Goal: Task Accomplishment & Management: Complete application form

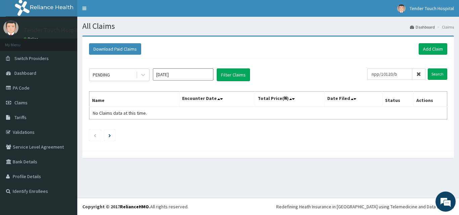
type input "npp/10120/b"
click at [427, 68] on input "Search" at bounding box center [436, 73] width 19 height 11
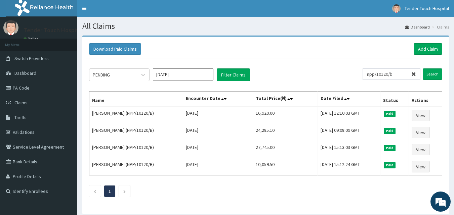
drag, startPoint x: 400, startPoint y: 74, endPoint x: 364, endPoint y: 77, distance: 36.8
click at [364, 77] on div "PENDING Aug 2025 Filter Claims npp/10120/b Search" at bounding box center [265, 74] width 353 height 13
click at [27, 85] on link "PA Code" at bounding box center [38, 88] width 77 height 15
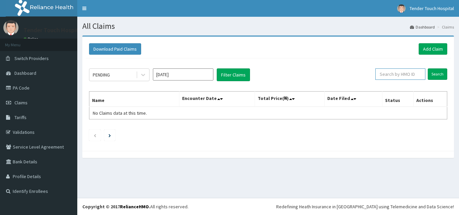
click at [392, 75] on input "text" at bounding box center [400, 73] width 50 height 11
click at [427, 68] on input "Search" at bounding box center [436, 73] width 19 height 11
drag, startPoint x: 402, startPoint y: 73, endPoint x: 374, endPoint y: 78, distance: 28.9
click at [374, 78] on input "kbs/11026/a" at bounding box center [389, 73] width 45 height 11
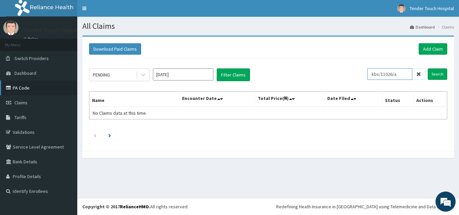
type input "kbs/11026/a"
click at [29, 88] on link "PA Code" at bounding box center [38, 88] width 77 height 15
click at [400, 70] on input "text" at bounding box center [400, 73] width 50 height 11
paste input "kbs/11026/a"
click at [381, 74] on input "kbs/11026/a" at bounding box center [389, 73] width 45 height 11
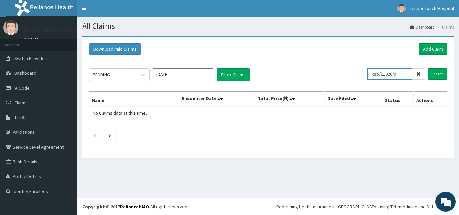
type input "ksb/11026/a"
click at [427, 68] on input "Search" at bounding box center [436, 73] width 19 height 11
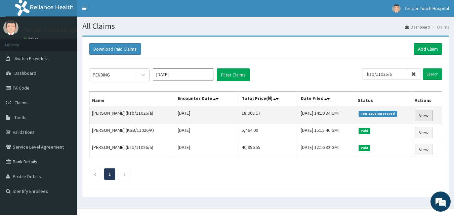
click at [420, 117] on link "View" at bounding box center [423, 115] width 18 height 11
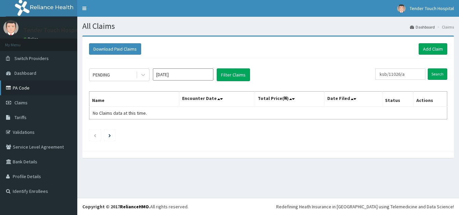
click at [24, 84] on link "PA Code" at bounding box center [38, 88] width 77 height 15
click at [438, 48] on link "Add Claim" at bounding box center [432, 48] width 29 height 11
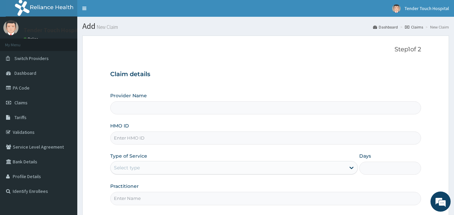
click at [138, 168] on div "Select type" at bounding box center [127, 168] width 26 height 7
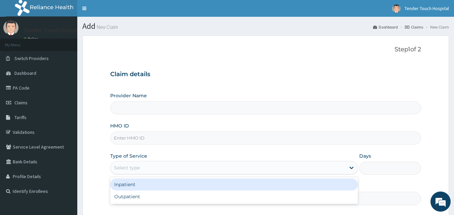
type input "Tender Touch Hospital"
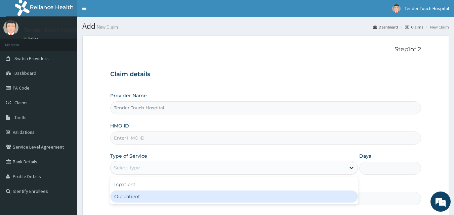
type input "1"
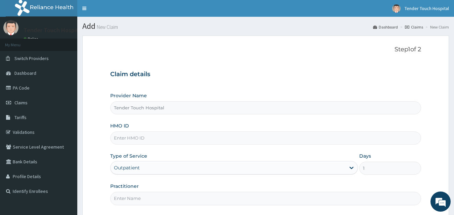
click at [153, 134] on input "HMO ID" at bounding box center [265, 138] width 311 height 13
type input "NPP/10120/B"
click at [139, 195] on input "Practitioner" at bounding box center [265, 198] width 311 height 13
type input "[PERSON_NAME]"
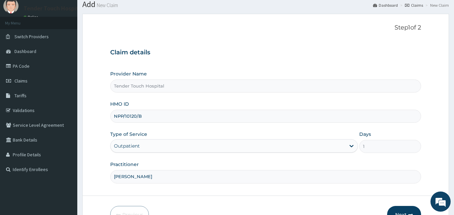
scroll to position [63, 0]
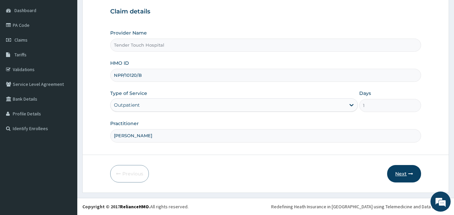
click at [395, 173] on button "Next" at bounding box center [404, 173] width 34 height 17
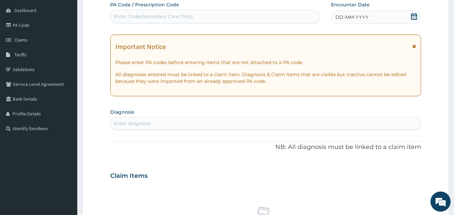
click at [274, 13] on div "Enter Code(Secondary Care Only)" at bounding box center [214, 16] width 209 height 11
paste input "PA/2E215F"
type input "PA/2E215F"
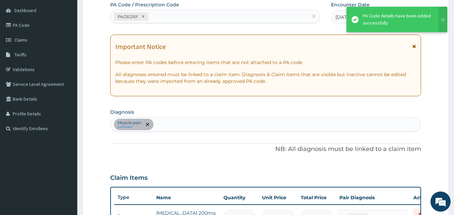
scroll to position [71, 0]
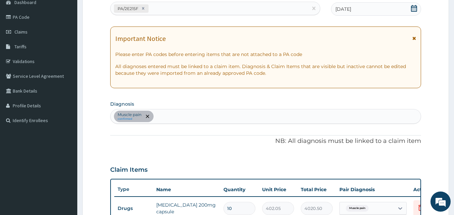
click at [184, 115] on div "Muscle pain confirmed" at bounding box center [265, 116] width 310 height 14
type input "[MEDICAL_DATA]"
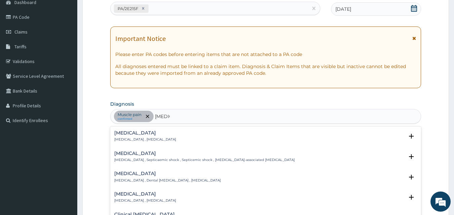
click at [147, 132] on h4 "[MEDICAL_DATA]" at bounding box center [145, 133] width 62 height 5
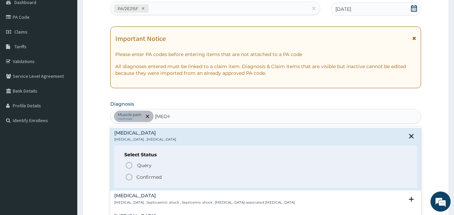
click at [130, 174] on icon "status option filled" at bounding box center [129, 177] width 8 height 8
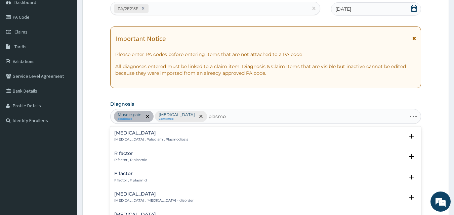
type input "plasmod"
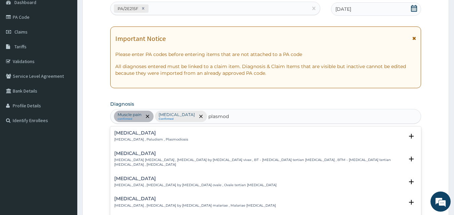
click at [131, 132] on h4 "[MEDICAL_DATA]" at bounding box center [151, 133] width 74 height 5
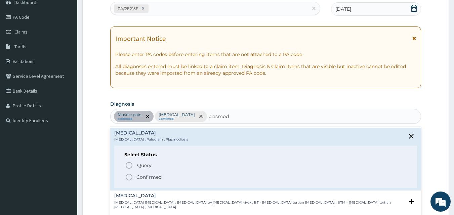
click at [130, 177] on icon "status option filled" at bounding box center [129, 177] width 8 height 8
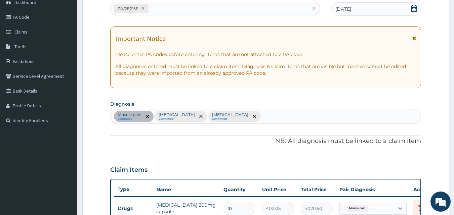
scroll to position [242, 0]
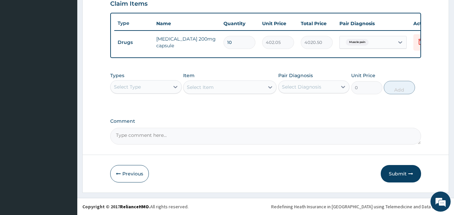
click at [130, 85] on div "Select Type" at bounding box center [127, 87] width 27 height 7
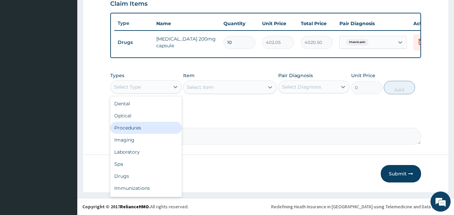
click at [125, 126] on div "Procedures" at bounding box center [146, 128] width 72 height 12
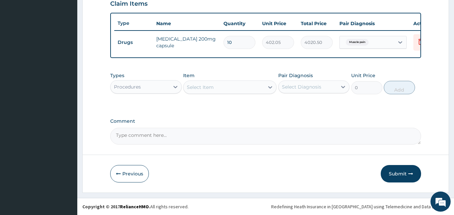
click at [211, 89] on div "Select Item" at bounding box center [200, 87] width 27 height 7
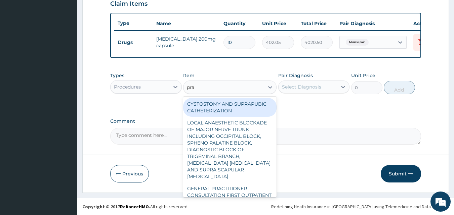
type input "prac"
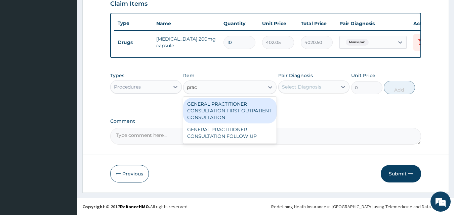
type input "3547.5"
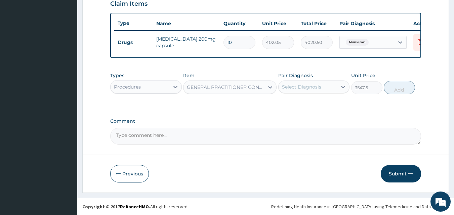
click at [297, 88] on div "Select Diagnosis" at bounding box center [301, 87] width 39 height 7
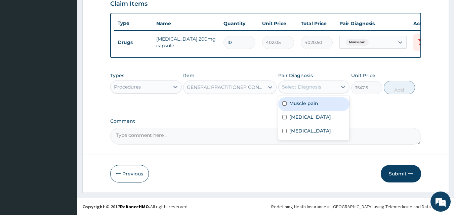
click at [299, 107] on div "Muscle pain" at bounding box center [314, 104] width 72 height 14
checkbox input "true"
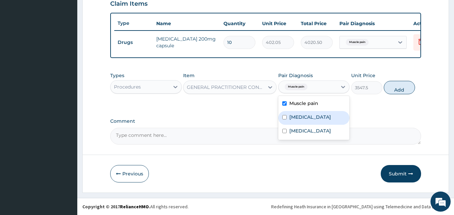
click at [299, 119] on label "[MEDICAL_DATA]" at bounding box center [310, 117] width 42 height 7
checkbox input "true"
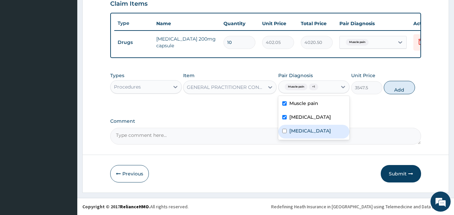
click at [302, 131] on label "[MEDICAL_DATA]" at bounding box center [310, 131] width 42 height 7
checkbox input "true"
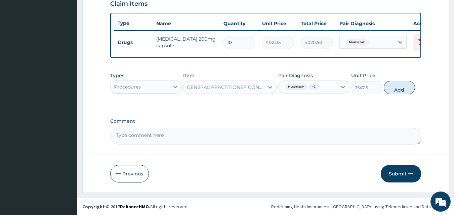
click at [406, 87] on button "Add" at bounding box center [398, 87] width 31 height 13
type input "0"
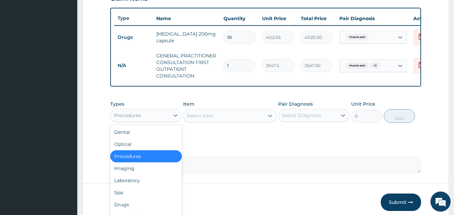
click at [125, 119] on div "Procedures" at bounding box center [127, 115] width 27 height 7
type input "l"
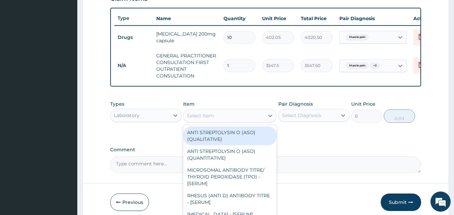
click at [215, 121] on div "Select Item" at bounding box center [223, 115] width 81 height 11
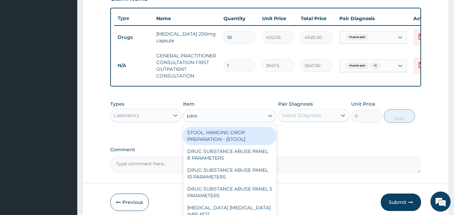
type input "paras"
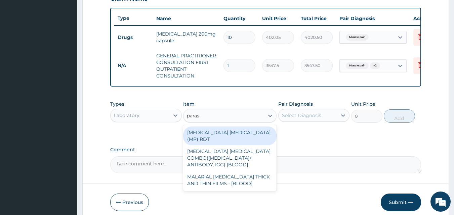
click at [223, 133] on div "[MEDICAL_DATA] [MEDICAL_DATA] (MP) RDT" at bounding box center [229, 136] width 93 height 19
type input "1612.5"
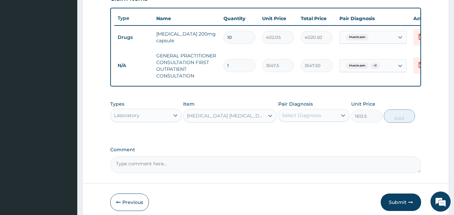
click at [302, 118] on div "Select Diagnosis" at bounding box center [301, 115] width 39 height 7
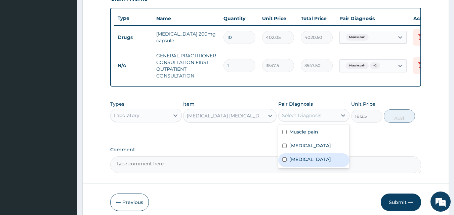
click at [304, 163] on label "[MEDICAL_DATA]" at bounding box center [310, 159] width 42 height 7
checkbox input "true"
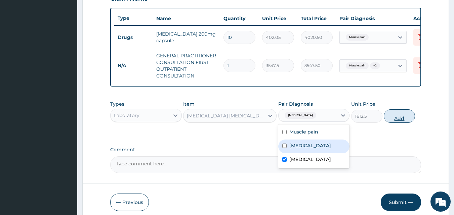
click at [401, 120] on button "Add" at bounding box center [398, 115] width 31 height 13
type input "0"
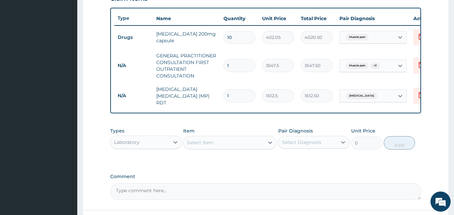
click at [200, 143] on div "Select Item" at bounding box center [200, 142] width 27 height 7
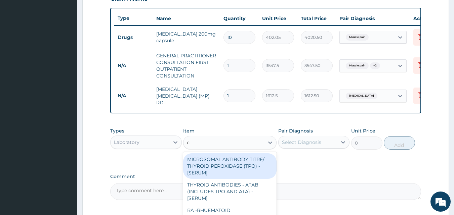
type input "cbc"
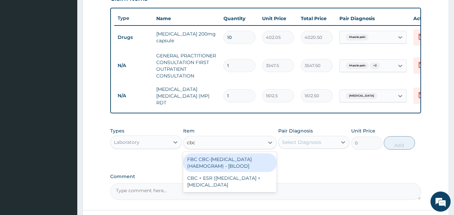
type input "4300"
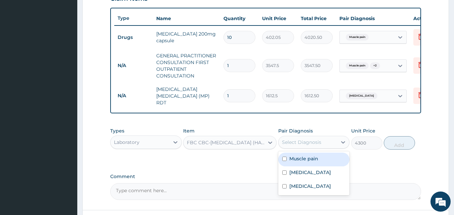
click at [293, 143] on div "Select Diagnosis" at bounding box center [301, 142] width 39 height 7
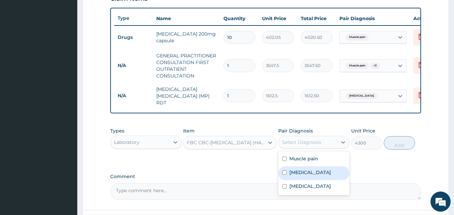
click at [297, 175] on label "[MEDICAL_DATA]" at bounding box center [310, 172] width 42 height 7
checkbox input "true"
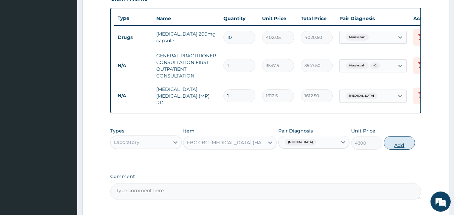
click at [395, 149] on button "Add" at bounding box center [398, 142] width 31 height 13
type input "0"
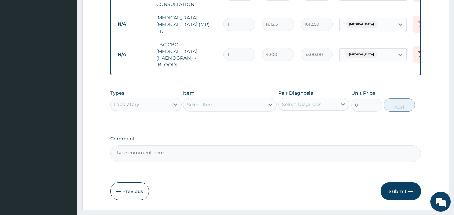
scroll to position [332, 0]
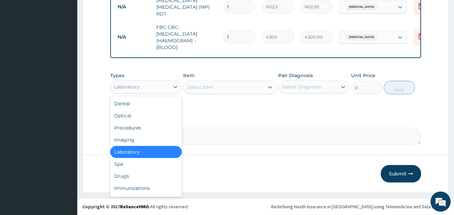
click at [157, 88] on div "Laboratory" at bounding box center [139, 87] width 59 height 11
click at [127, 171] on div "Drugs" at bounding box center [146, 176] width 72 height 12
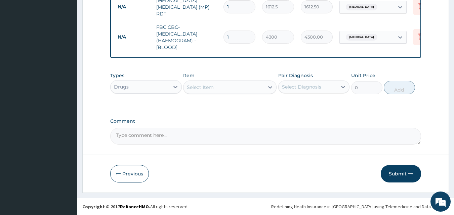
click at [216, 90] on div "Select Item" at bounding box center [223, 87] width 81 height 11
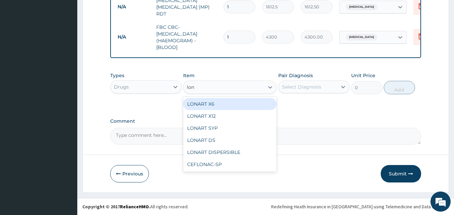
type input "[PERSON_NAME]"
click at [217, 106] on div "LONART X6" at bounding box center [229, 104] width 93 height 12
type input "473"
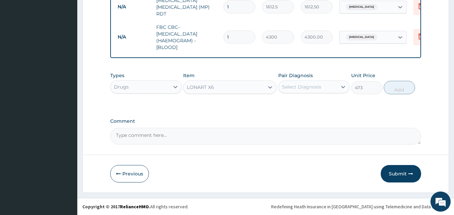
click at [307, 85] on div "Select Diagnosis" at bounding box center [301, 87] width 39 height 7
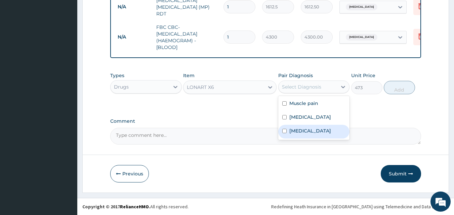
click at [297, 127] on div "[MEDICAL_DATA]" at bounding box center [314, 132] width 72 height 14
checkbox input "true"
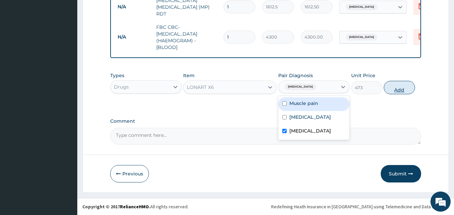
click at [394, 90] on button "Add" at bounding box center [398, 87] width 31 height 13
type input "0"
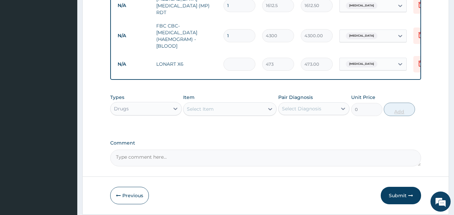
type input "0.00"
type input "6"
type input "2838.00"
type input "6"
click at [221, 108] on div "Select Item" at bounding box center [223, 109] width 81 height 11
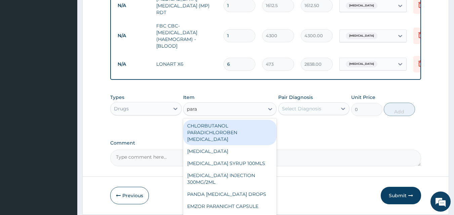
type input "parac"
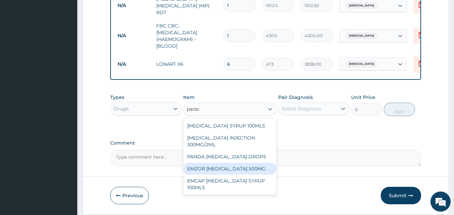
click at [236, 170] on div "EMZOR [MEDICAL_DATA] 500MG" at bounding box center [229, 169] width 93 height 12
type input "23.65"
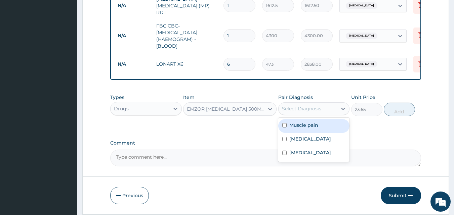
click at [317, 109] on div "Select Diagnosis" at bounding box center [301, 108] width 39 height 7
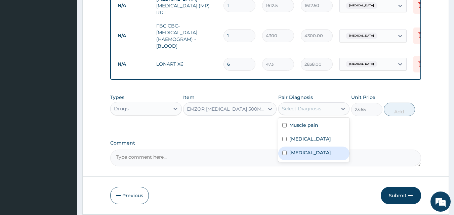
click at [305, 149] on div "[MEDICAL_DATA]" at bounding box center [314, 154] width 72 height 14
checkbox input "true"
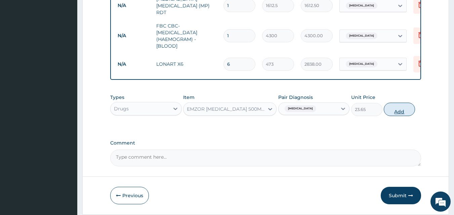
click at [400, 114] on button "Add" at bounding box center [398, 109] width 31 height 13
type input "0"
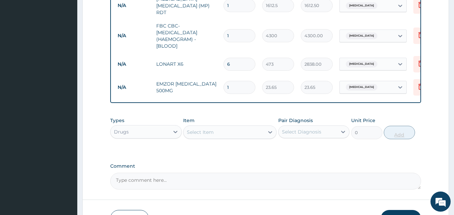
type input "18"
type input "425.70"
type input "18"
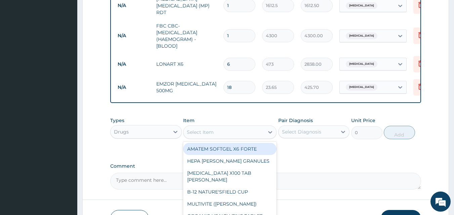
click at [233, 135] on div "Select Item" at bounding box center [223, 132] width 81 height 11
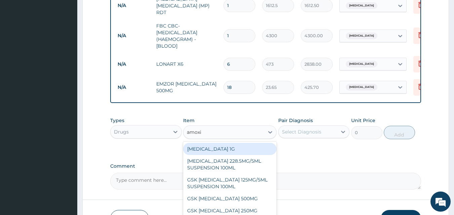
type input "amoxic"
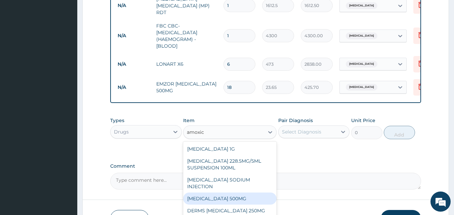
click at [218, 196] on div "[MEDICAL_DATA] 500MG" at bounding box center [229, 199] width 93 height 12
type input "70.95"
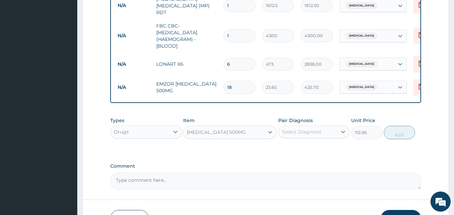
click at [300, 133] on div "Select Diagnosis" at bounding box center [301, 132] width 39 height 7
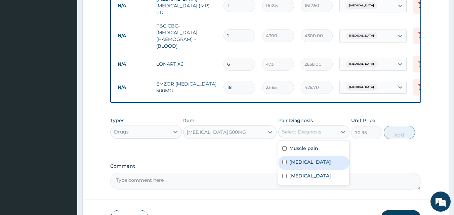
click at [297, 163] on label "[MEDICAL_DATA]" at bounding box center [310, 162] width 42 height 7
checkbox input "true"
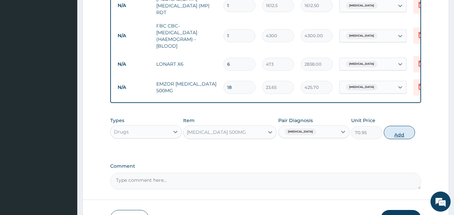
click at [390, 138] on button "Add" at bounding box center [398, 132] width 31 height 13
type input "0"
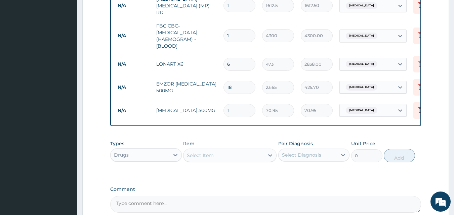
type input "15"
type input "1064.25"
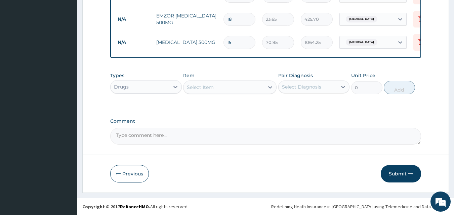
type input "15"
click at [405, 175] on button "Submit" at bounding box center [400, 173] width 40 height 17
